Goal: Task Accomplishment & Management: Manage account settings

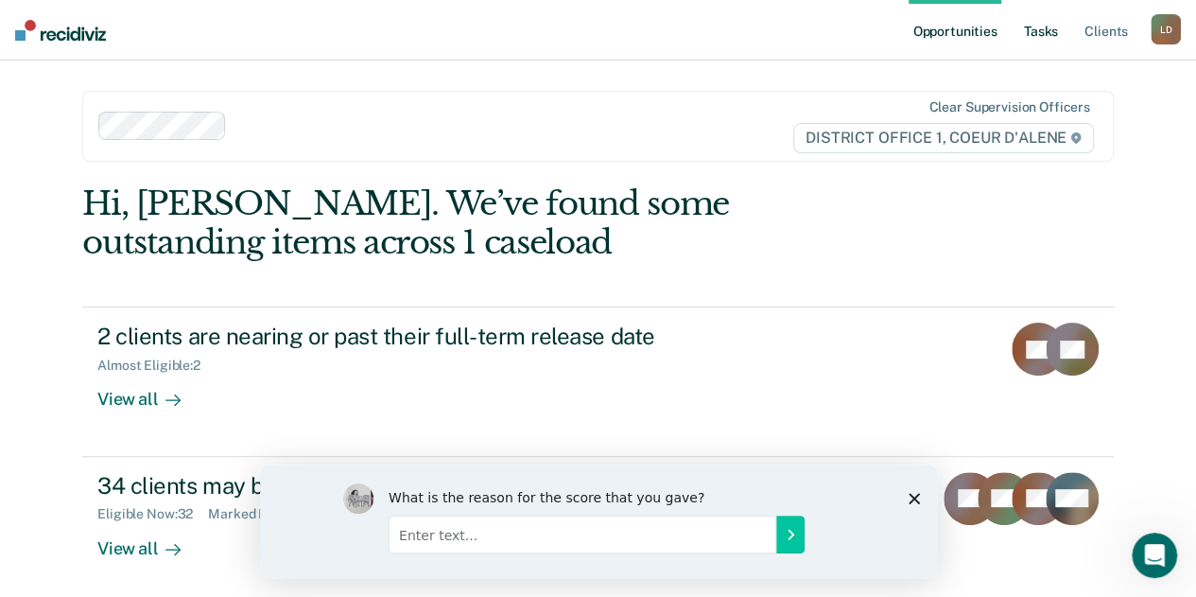
click at [1034, 27] on link "Tasks" at bounding box center [1041, 30] width 42 height 61
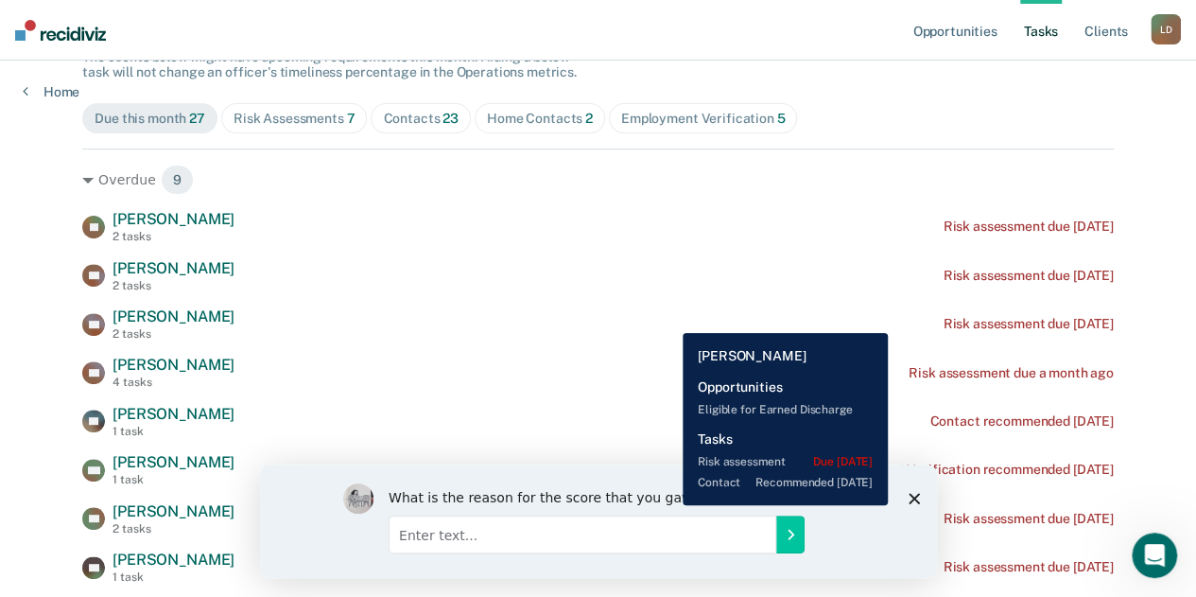
scroll to position [378, 0]
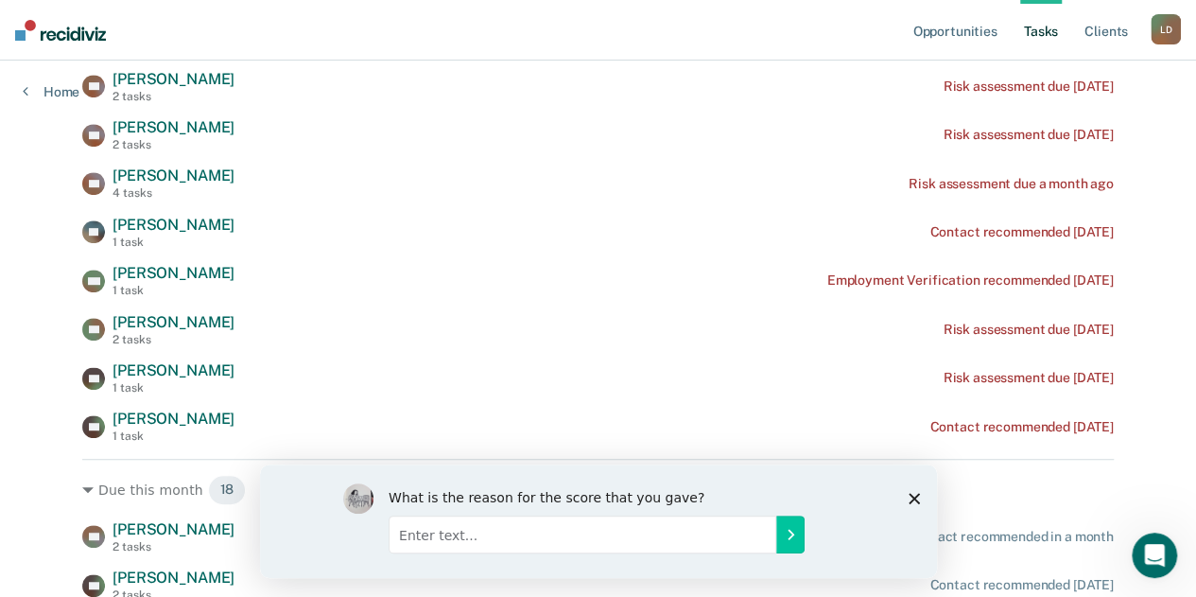
click at [912, 496] on polygon "Close survey" at bounding box center [913, 497] width 11 height 11
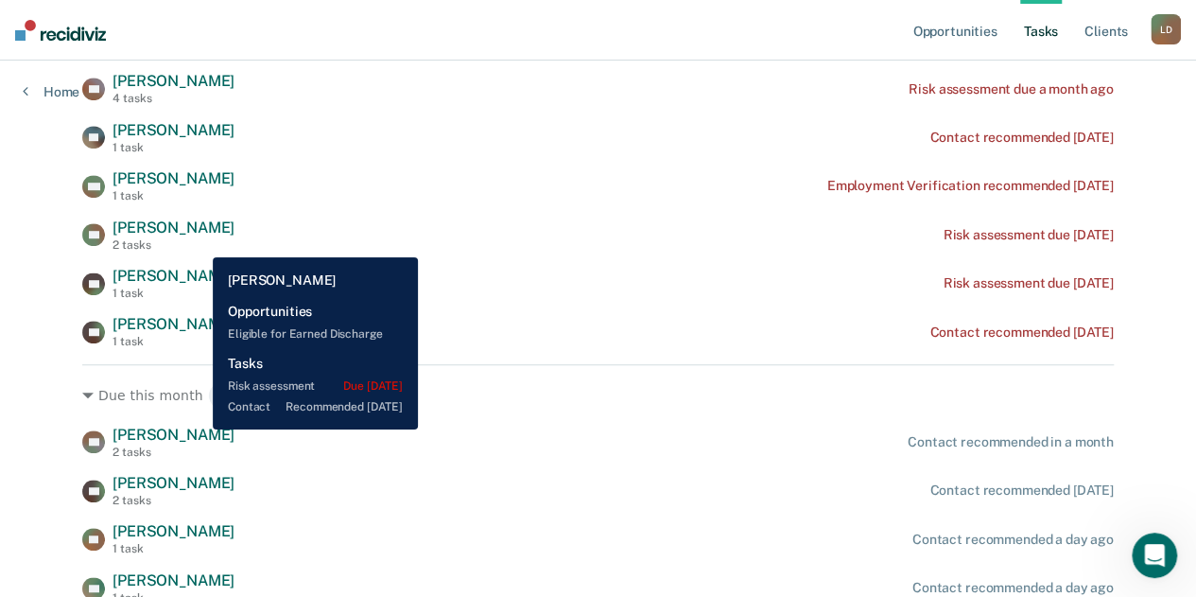
scroll to position [284, 0]
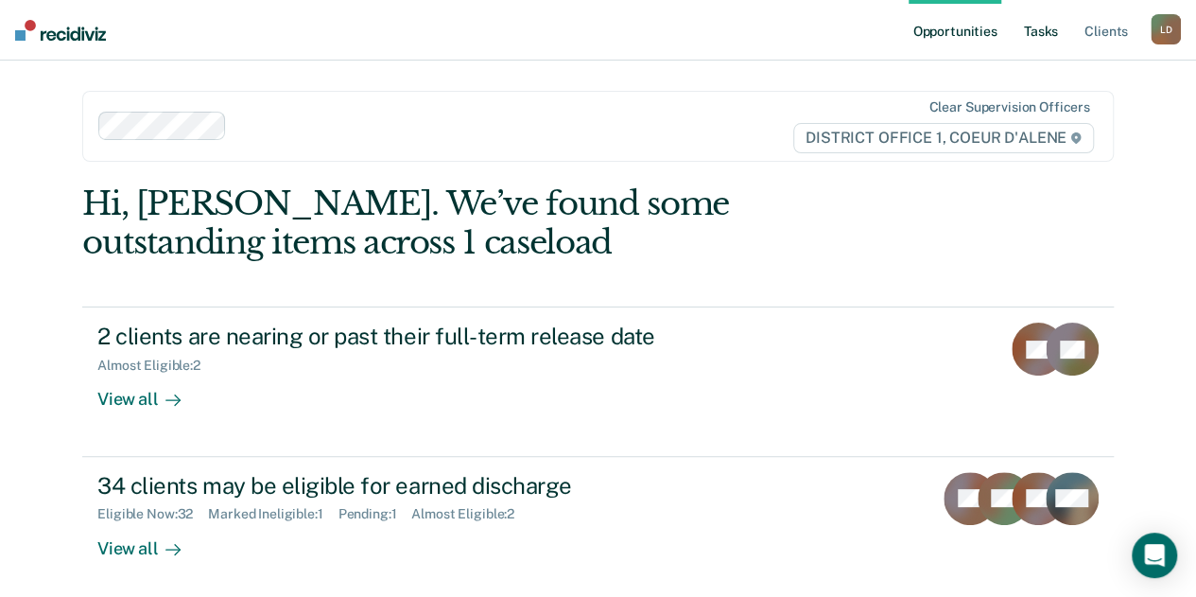
click at [1051, 38] on link "Tasks" at bounding box center [1041, 30] width 42 height 61
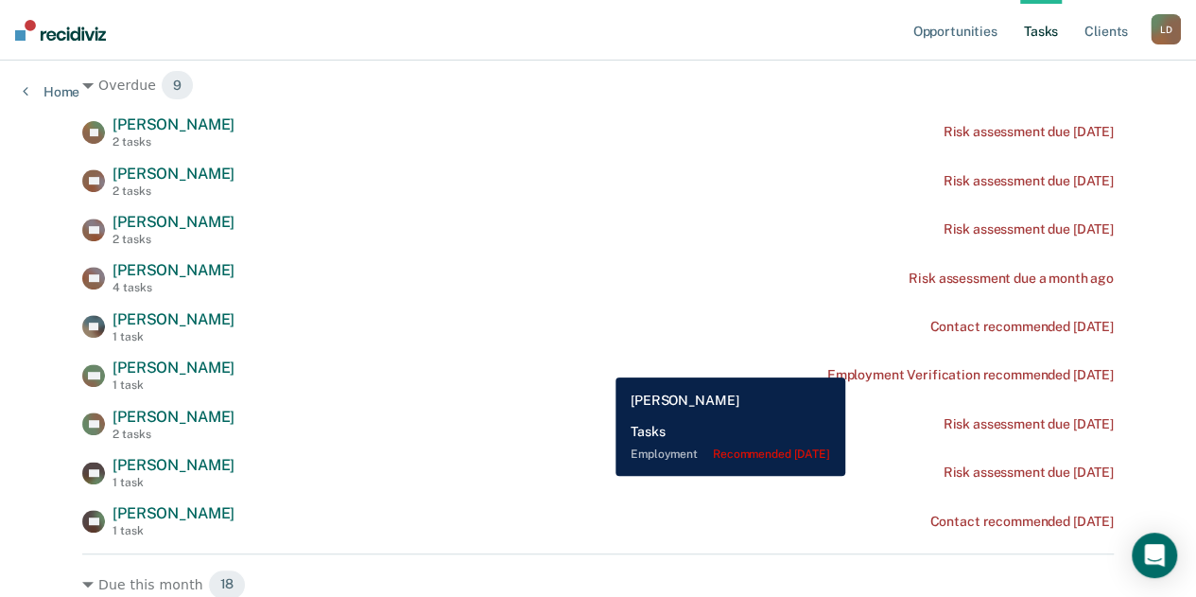
scroll to position [378, 0]
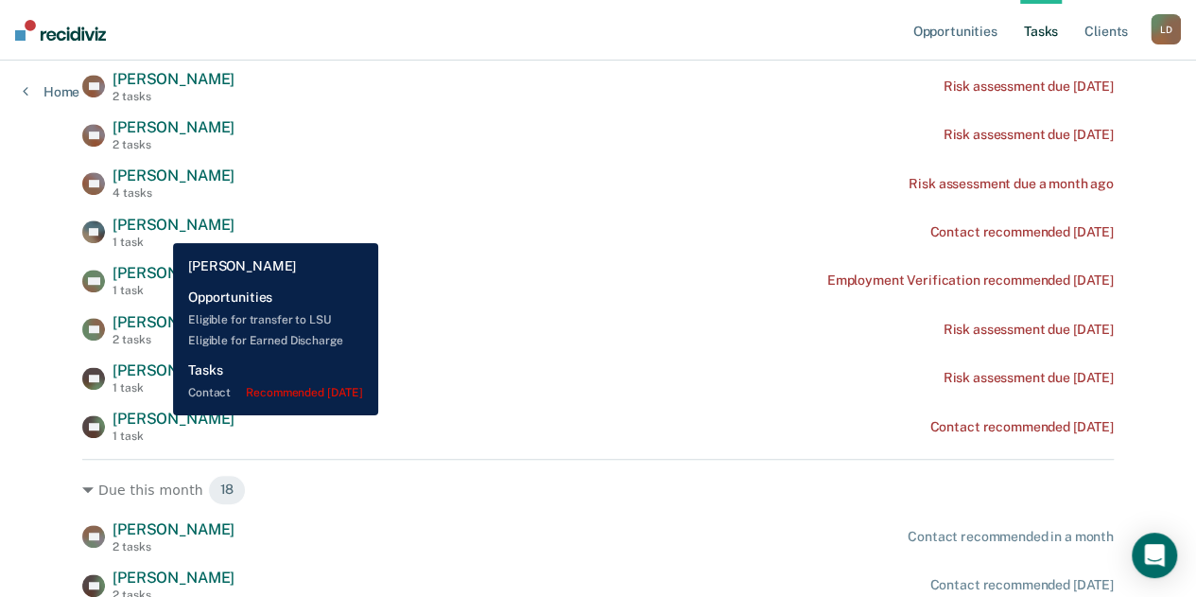
click at [159, 415] on span "[PERSON_NAME]" at bounding box center [174, 418] width 122 height 18
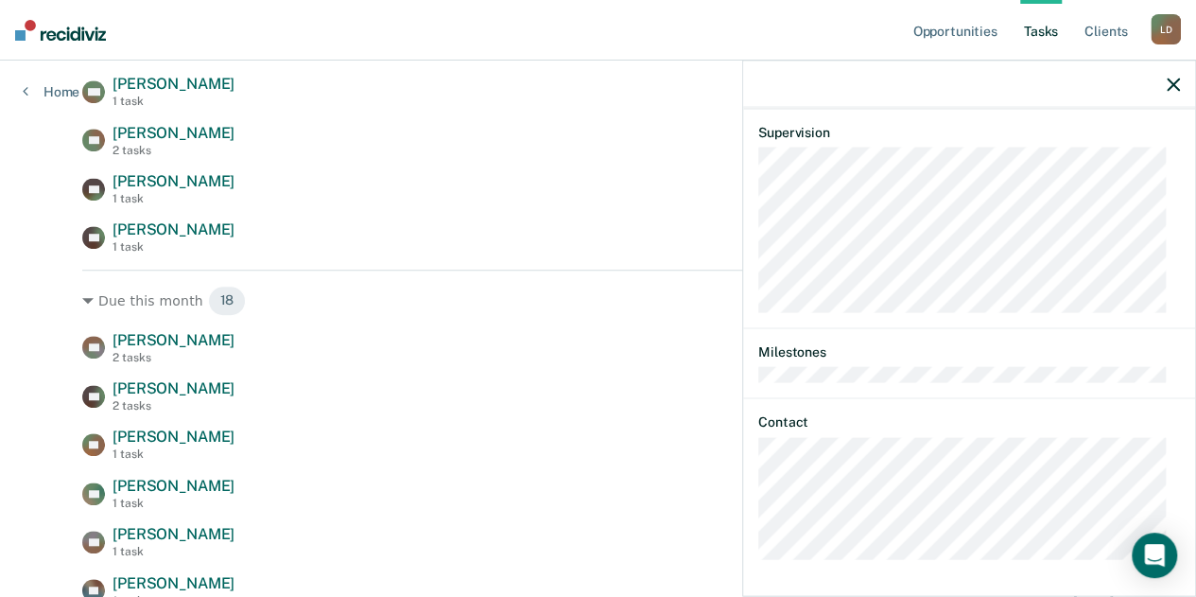
scroll to position [717, 0]
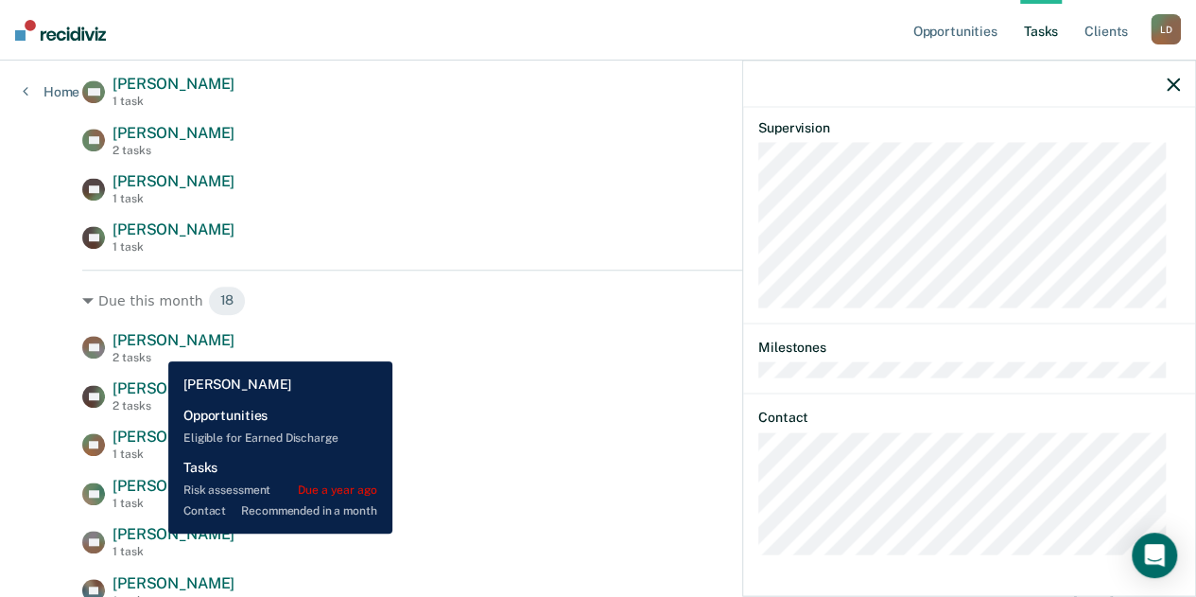
click at [154, 347] on span "[PERSON_NAME]" at bounding box center [174, 340] width 122 height 18
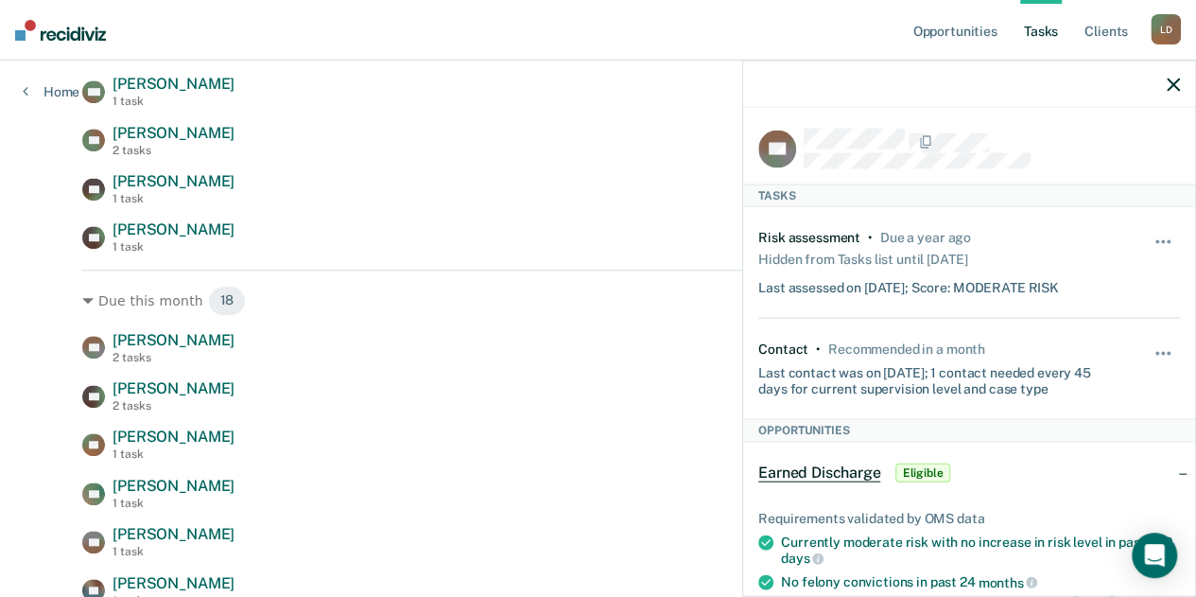
scroll to position [0, 0]
click at [1173, 81] on icon "button" at bounding box center [1173, 84] width 13 height 13
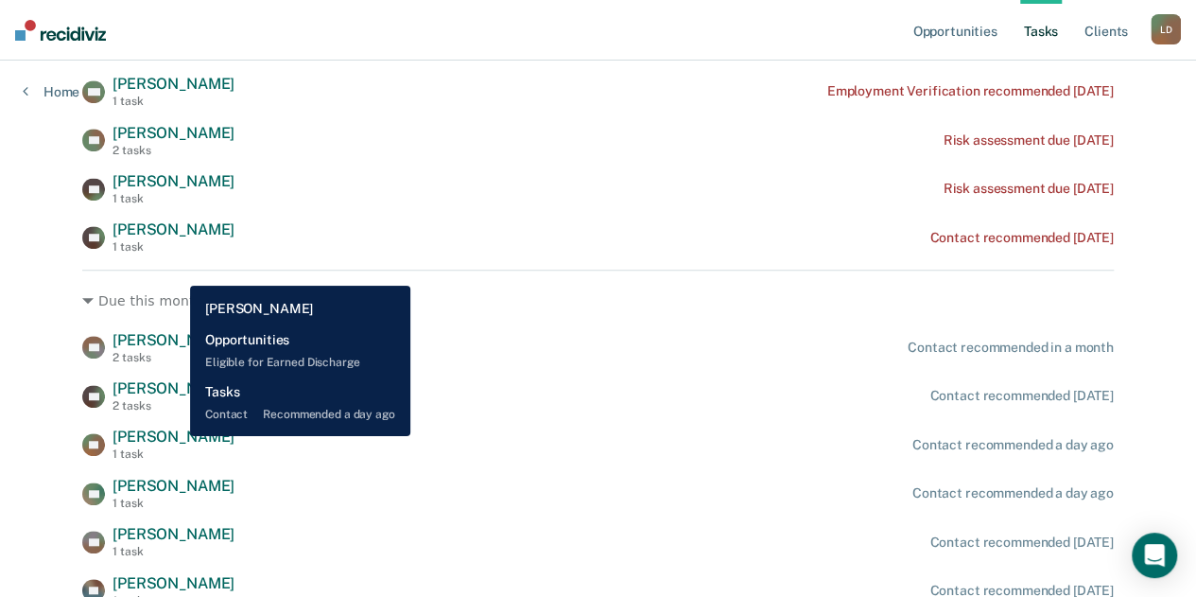
click at [176, 436] on span "[PERSON_NAME]" at bounding box center [174, 436] width 122 height 18
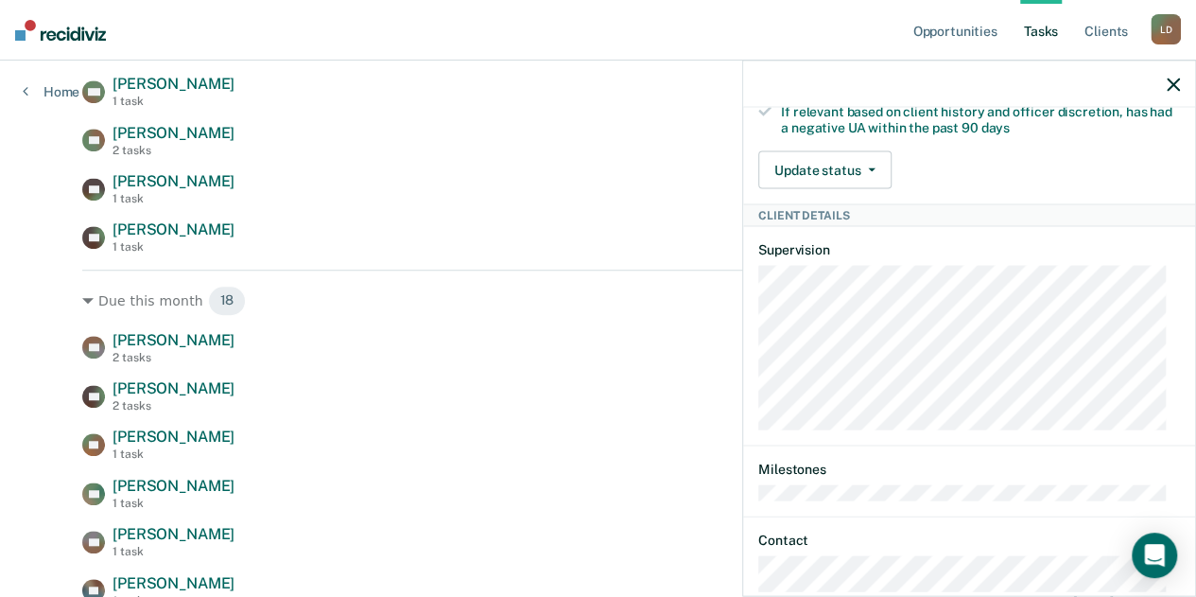
scroll to position [639, 0]
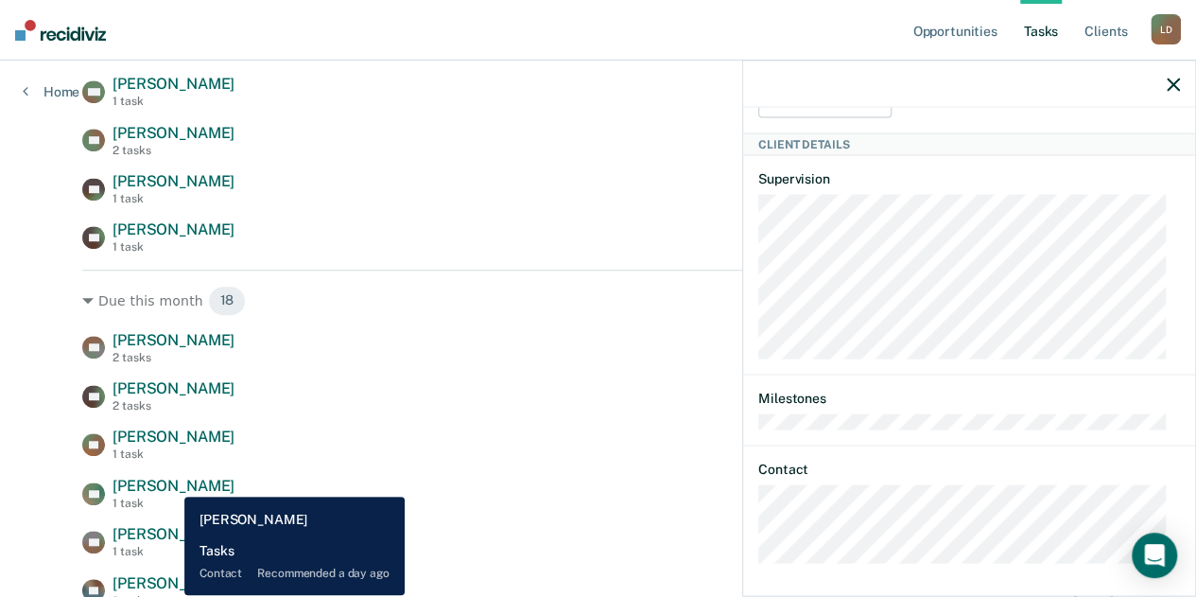
click at [170, 482] on span "[PERSON_NAME]" at bounding box center [174, 485] width 122 height 18
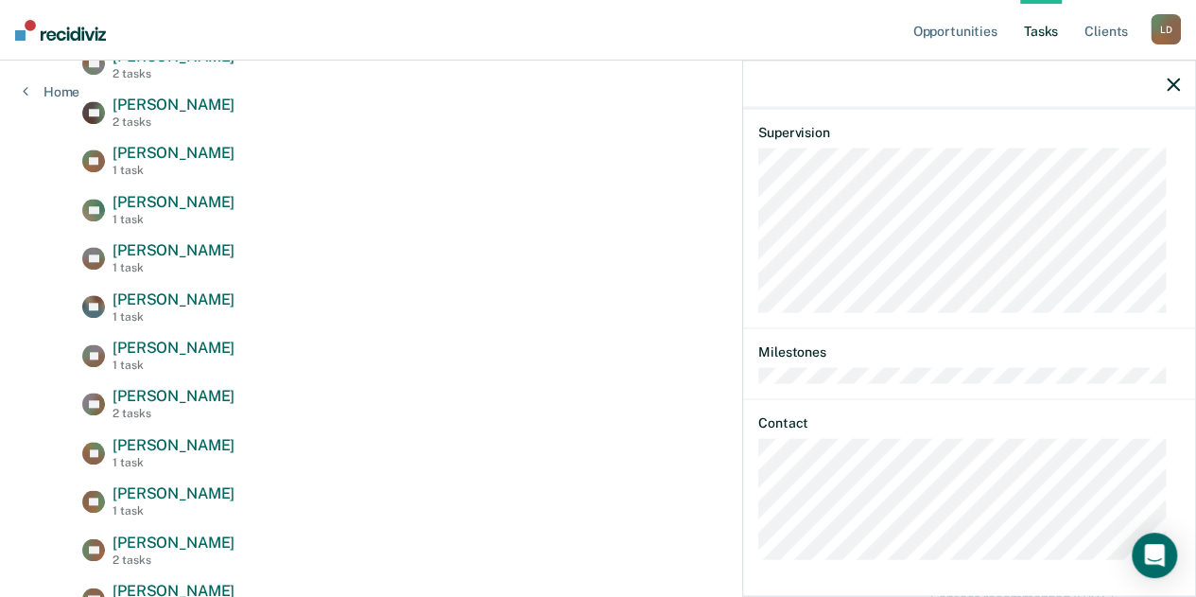
scroll to position [1134, 0]
